Goal: Task Accomplishment & Management: Manage account settings

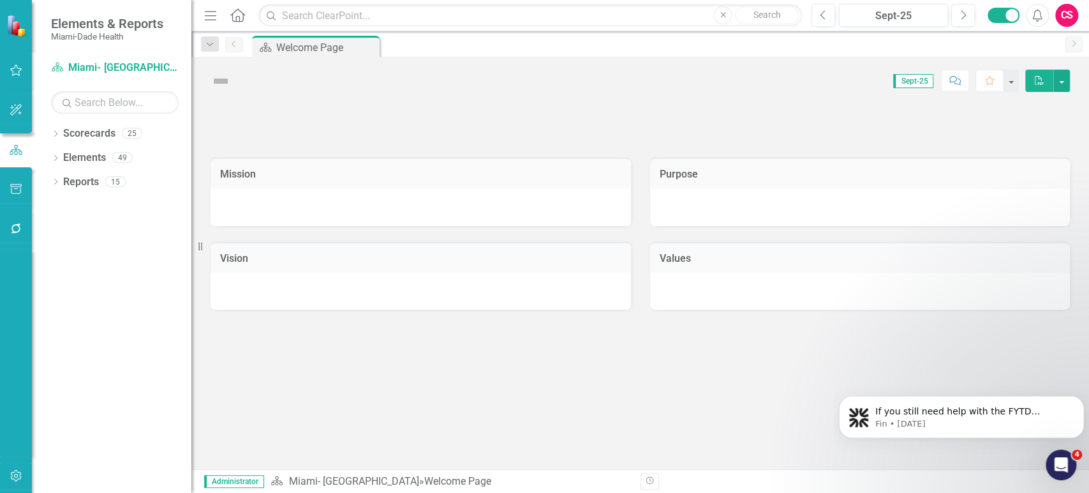
click at [20, 228] on icon "button" at bounding box center [16, 228] width 13 height 10
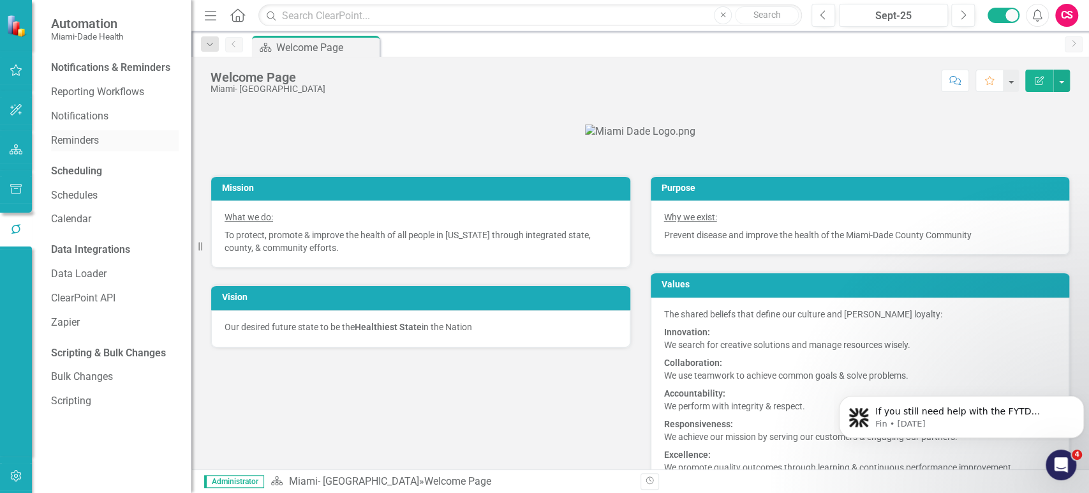
click at [94, 144] on link "Reminders" at bounding box center [115, 140] width 128 height 15
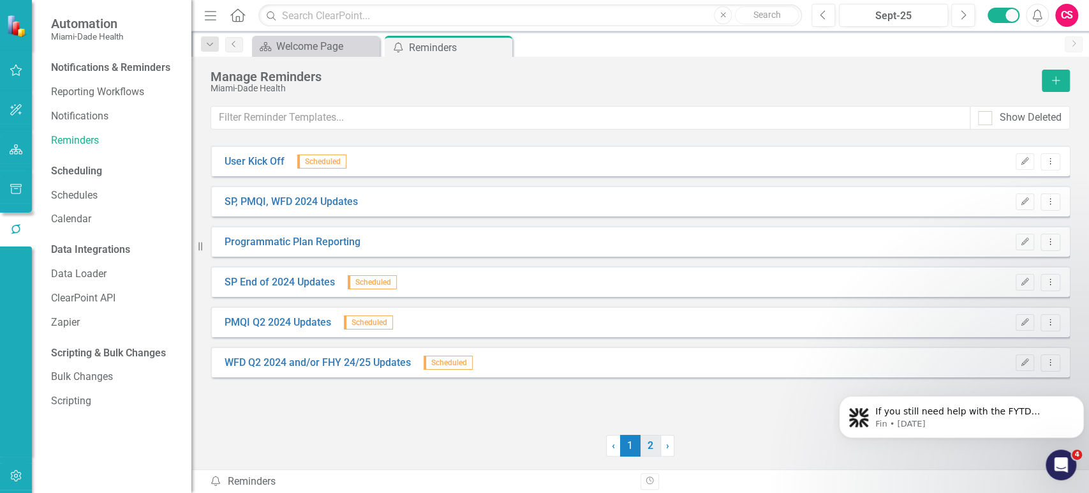
click at [648, 446] on link "2" at bounding box center [651, 445] width 20 height 22
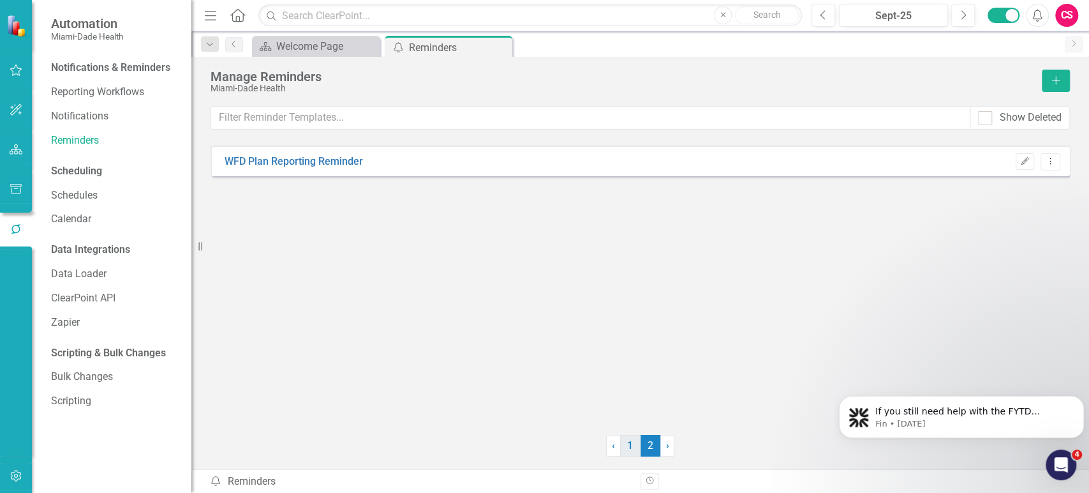
click at [623, 445] on link "1" at bounding box center [630, 445] width 20 height 22
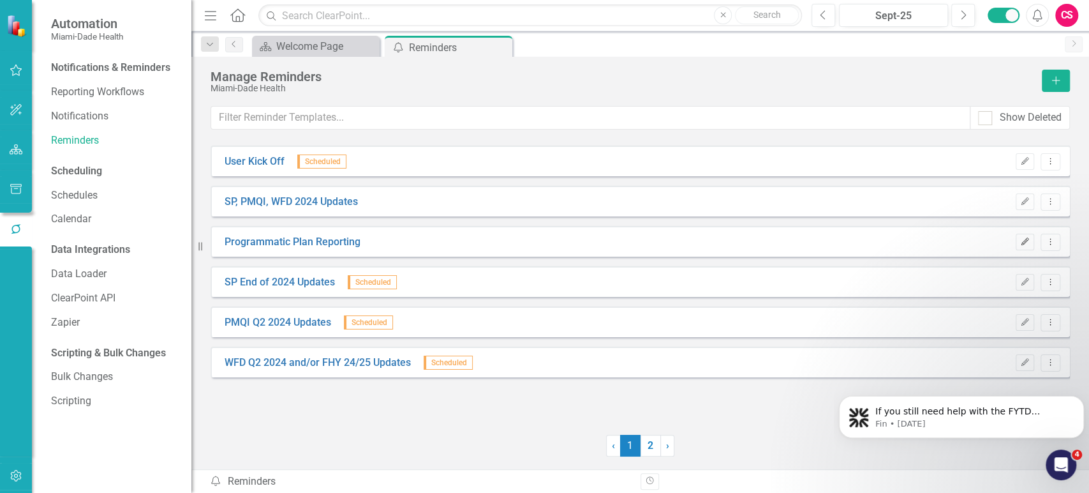
click at [1032, 249] on button "Edit" at bounding box center [1025, 242] width 19 height 17
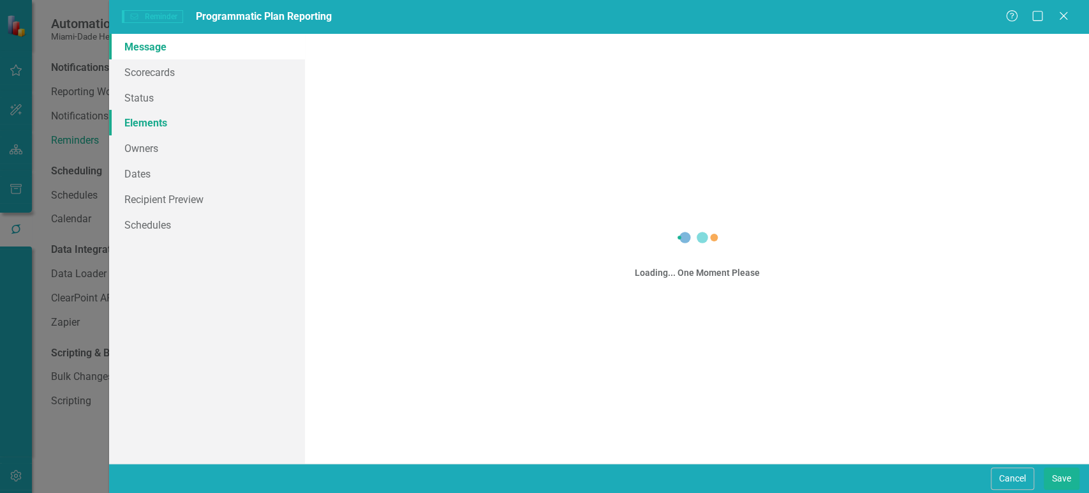
click at [188, 123] on link "Elements" at bounding box center [207, 123] width 196 height 26
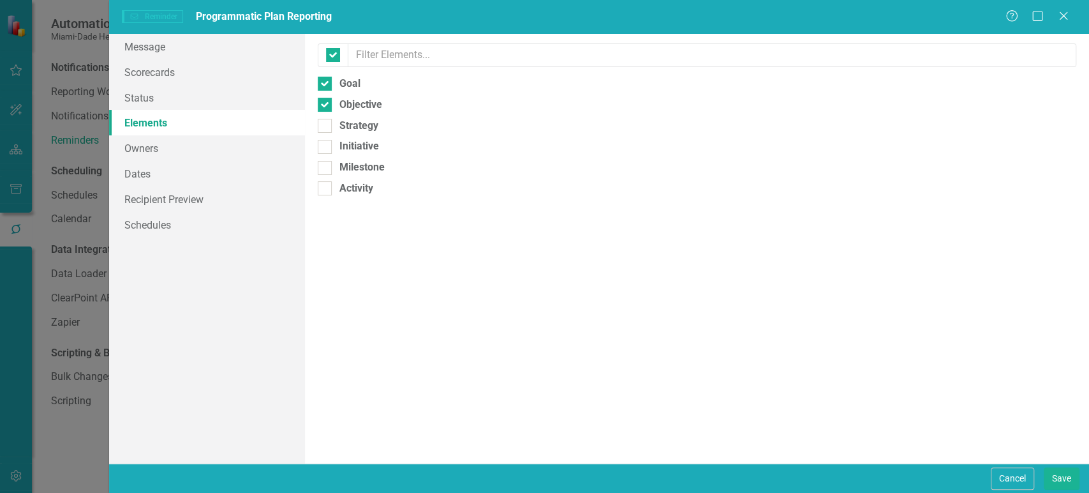
checkbox input "false"
click at [170, 201] on link "Recipient Preview" at bounding box center [207, 199] width 196 height 26
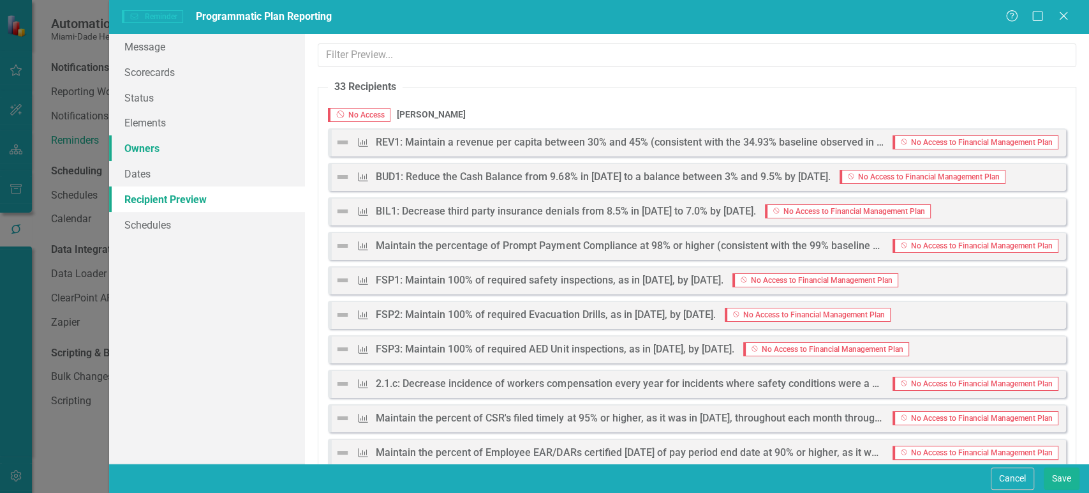
click at [184, 148] on link "Owners" at bounding box center [207, 148] width 196 height 26
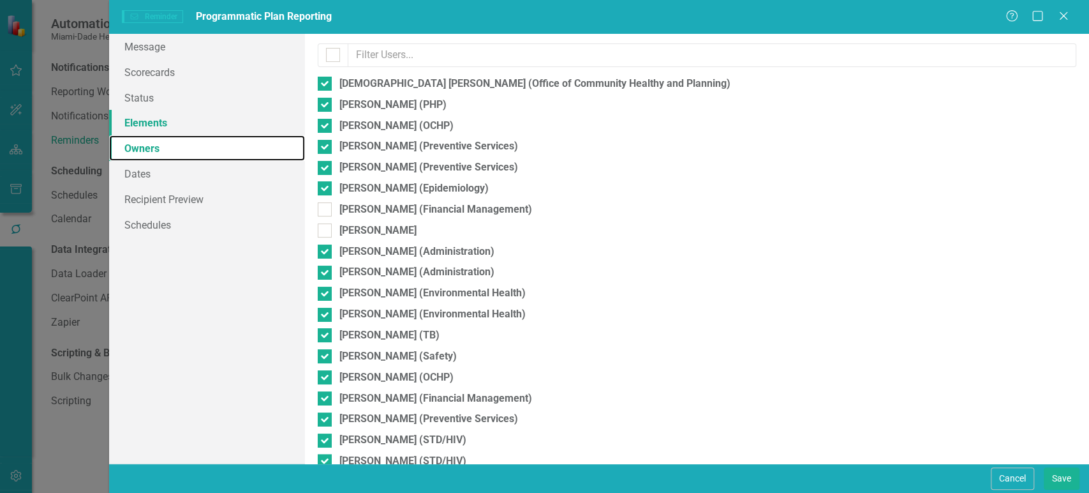
checkbox input "false"
click at [191, 123] on link "Elements" at bounding box center [207, 123] width 196 height 26
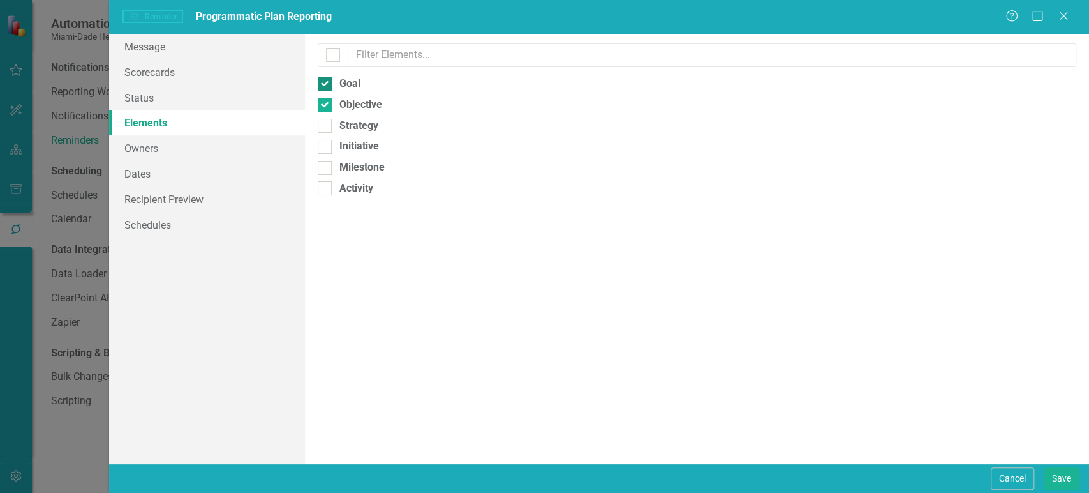
click at [323, 82] on input "Goal" at bounding box center [322, 81] width 8 height 8
checkbox input "false"
click at [185, 197] on link "Recipient Preview" at bounding box center [207, 199] width 196 height 26
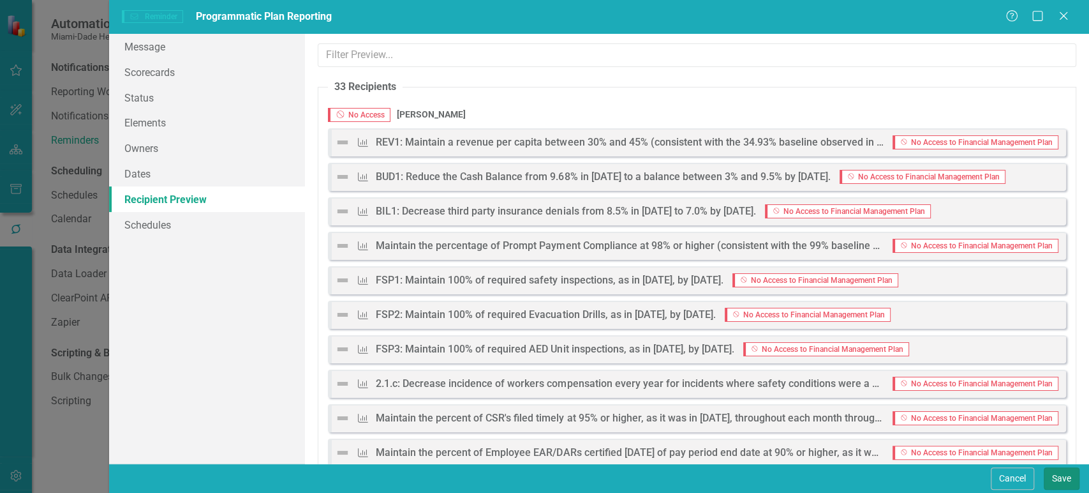
click at [1071, 482] on button "Save" at bounding box center [1062, 478] width 36 height 22
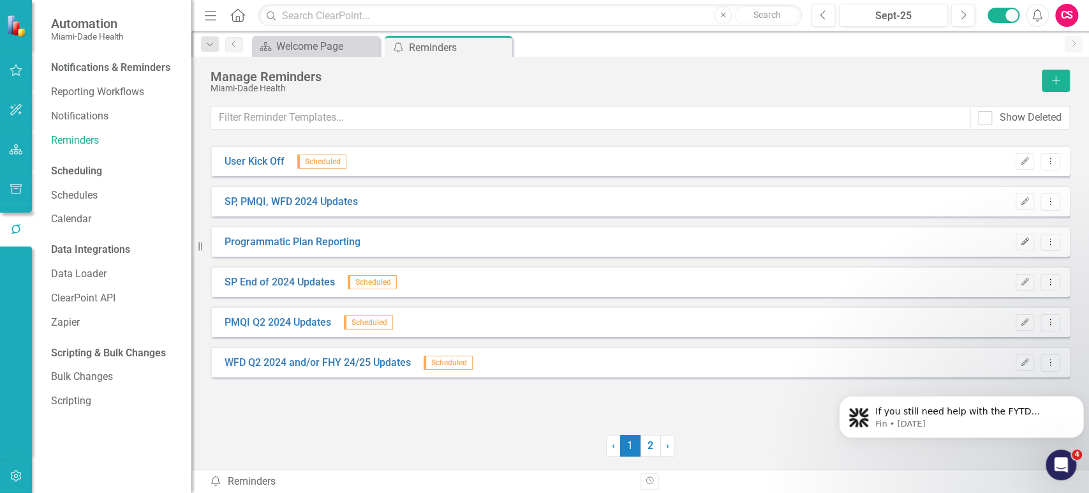
click at [1020, 248] on button "Edit" at bounding box center [1025, 242] width 19 height 17
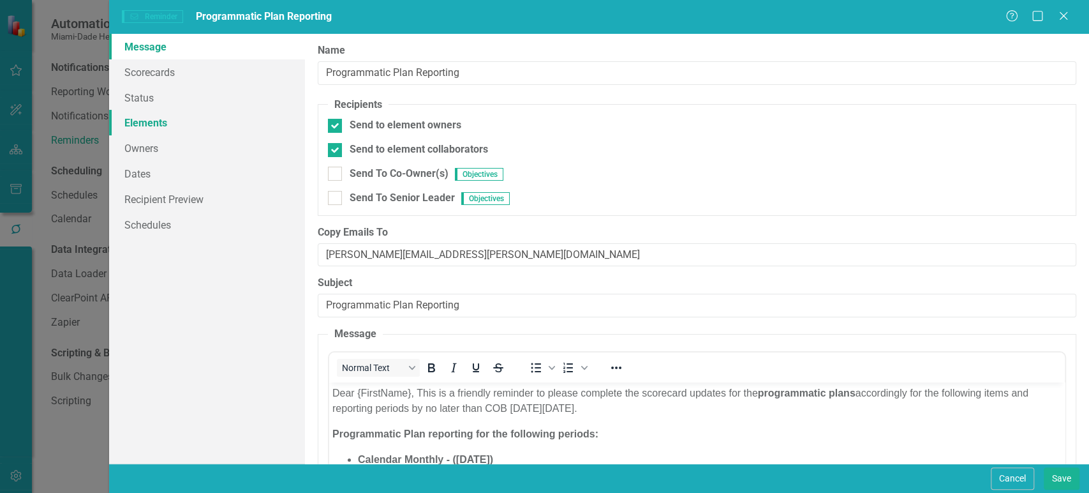
click at [202, 123] on link "Elements" at bounding box center [207, 123] width 196 height 26
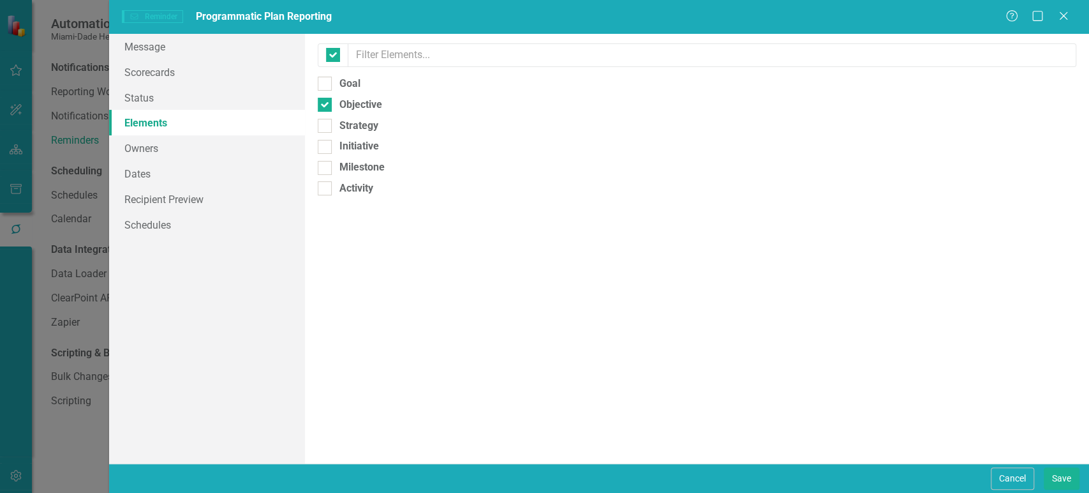
checkbox input "false"
click at [189, 192] on link "Recipient Preview" at bounding box center [207, 199] width 196 height 26
